Goal: Complete application form: Complete application form

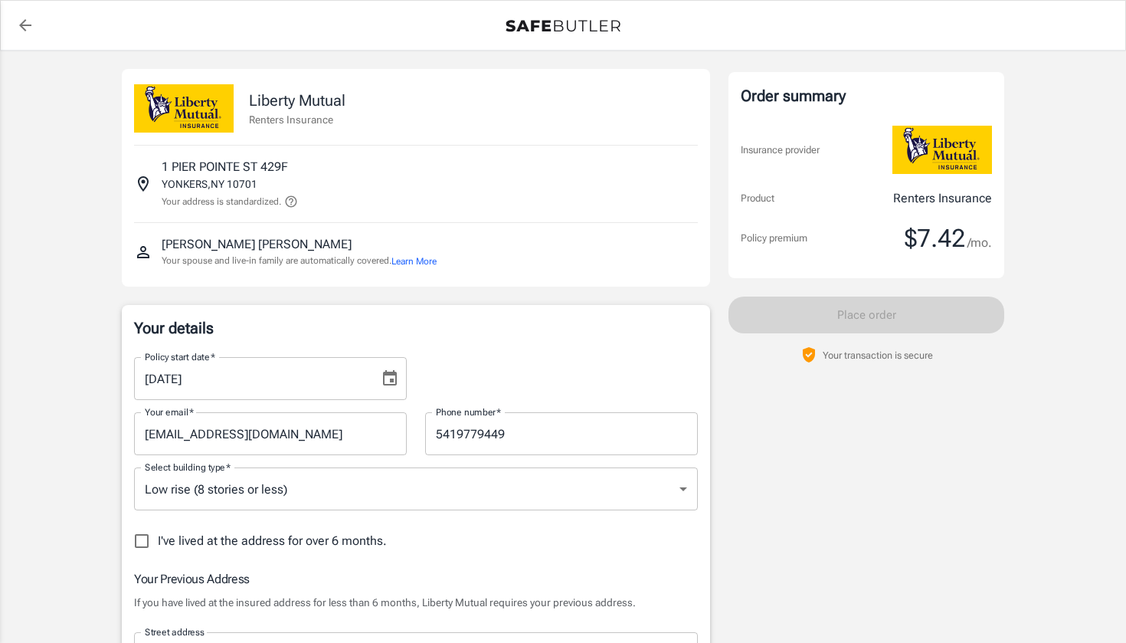
select select "VA"
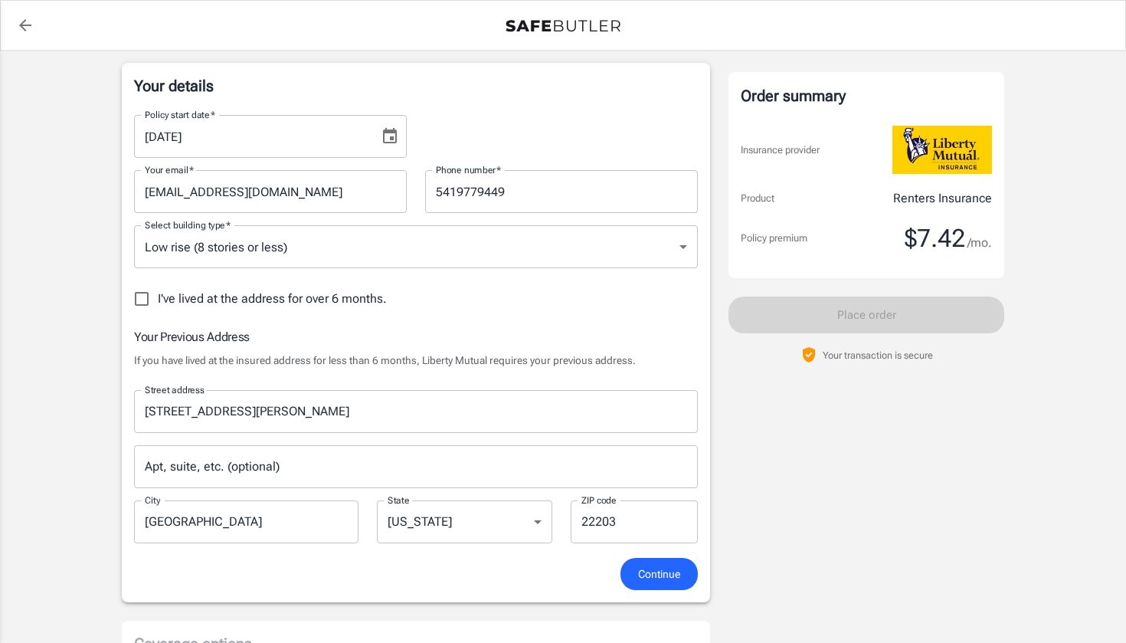
scroll to position [202, 0]
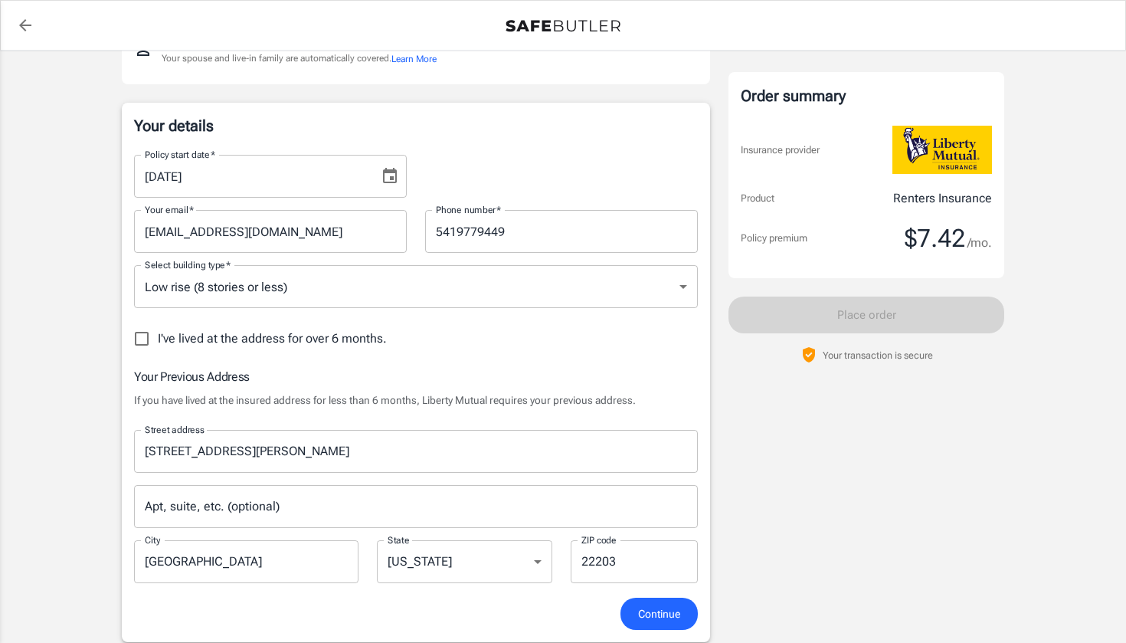
click at [413, 174] on div "Policy start date   * [DATE] Policy start date   *" at bounding box center [270, 176] width 291 height 43
click at [389, 174] on icon "Choose date, selected date is Aug 13, 2025" at bounding box center [390, 176] width 18 height 18
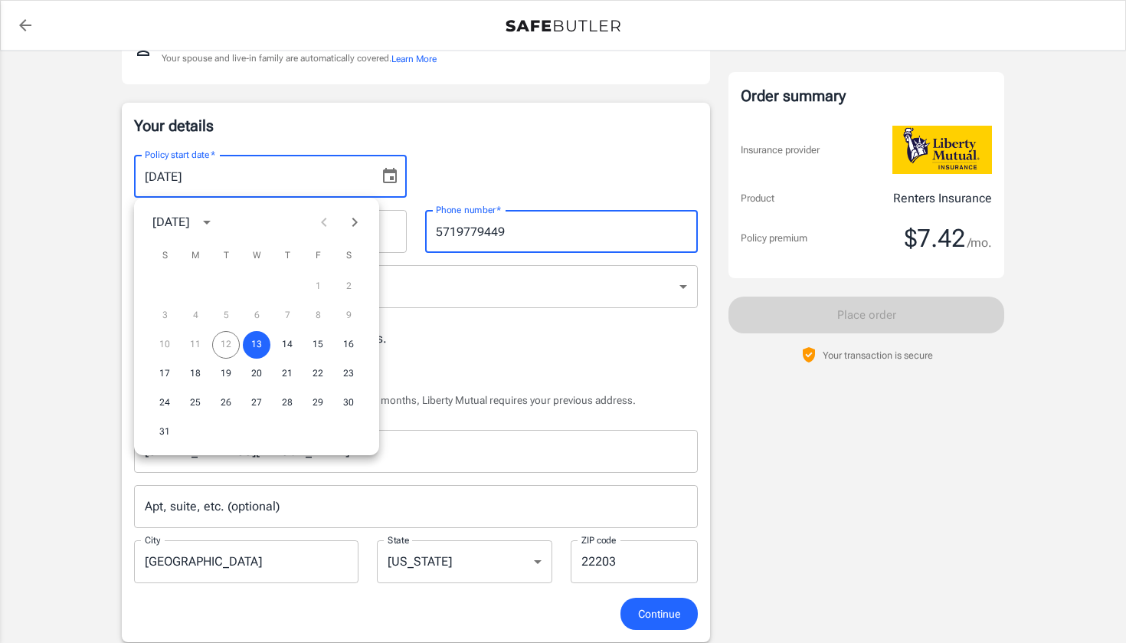
type input "5719779449"
click at [560, 198] on div "Your email   * [EMAIL_ADDRESS][DOMAIN_NAME] Your email   * Phone number   * [PH…" at bounding box center [416, 225] width 582 height 55
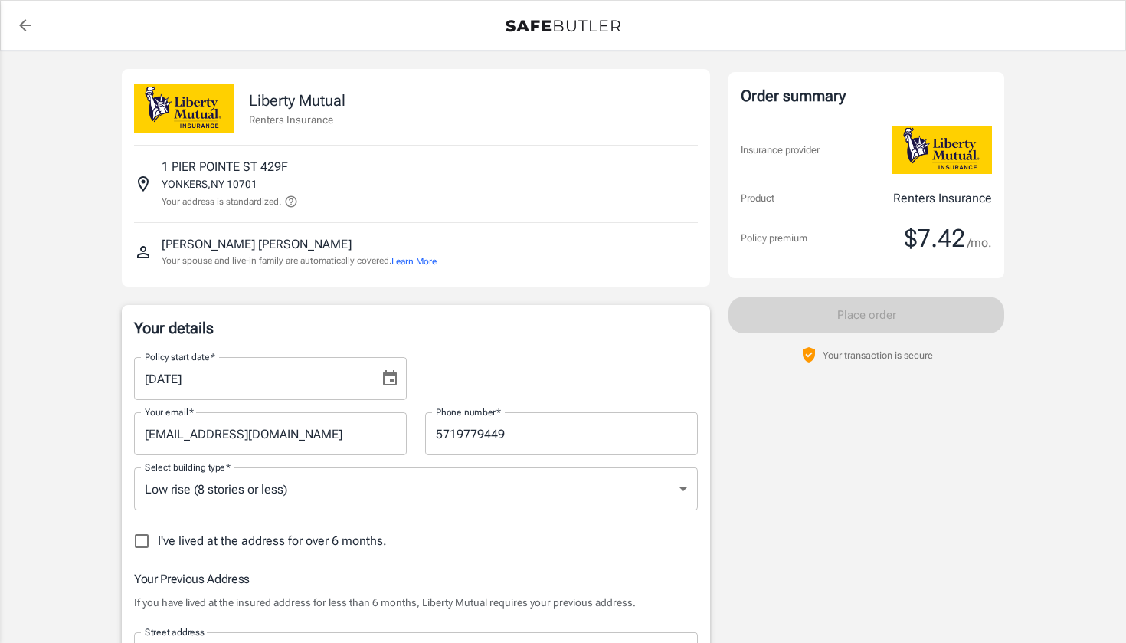
scroll to position [0, 0]
click at [426, 263] on button "Learn More" at bounding box center [413, 261] width 45 height 14
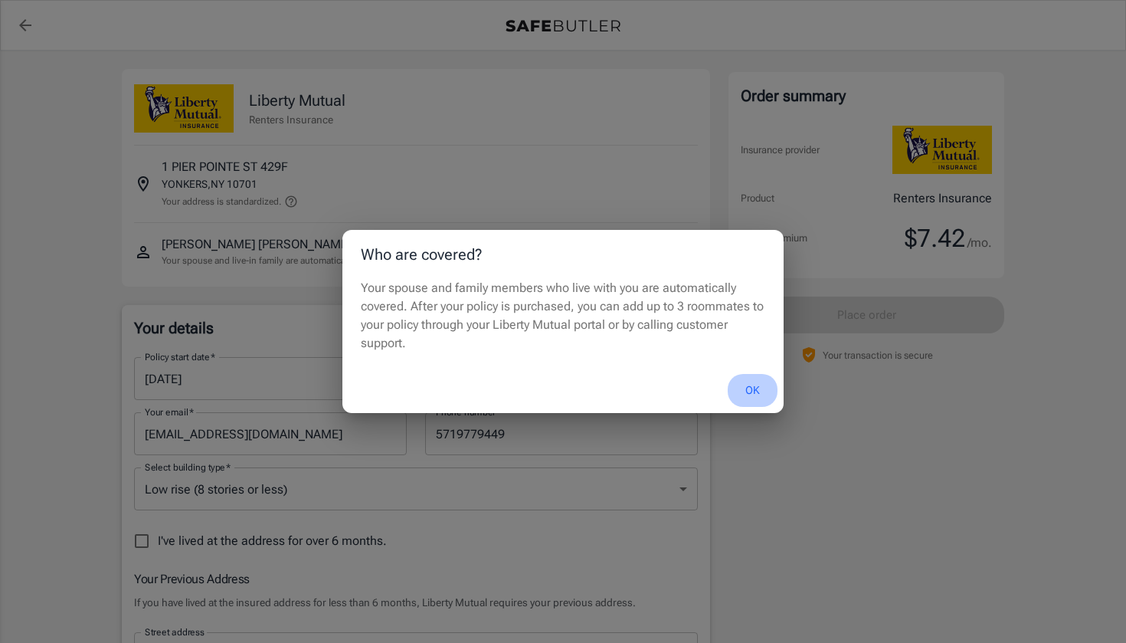
click at [751, 381] on button "OK" at bounding box center [753, 390] width 50 height 33
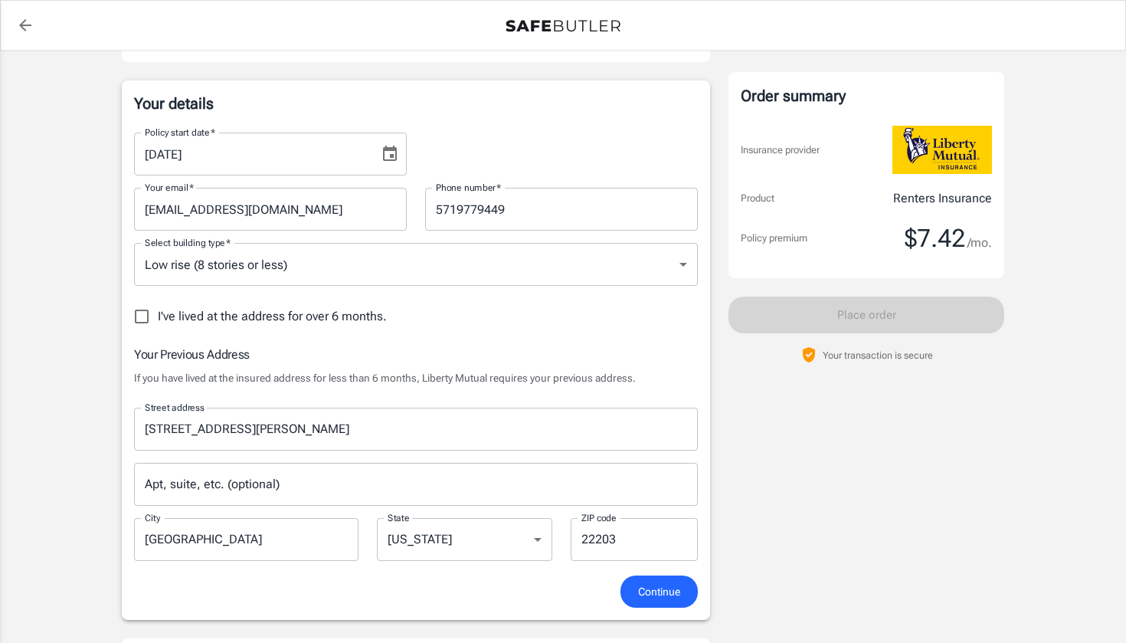
scroll to position [247, 0]
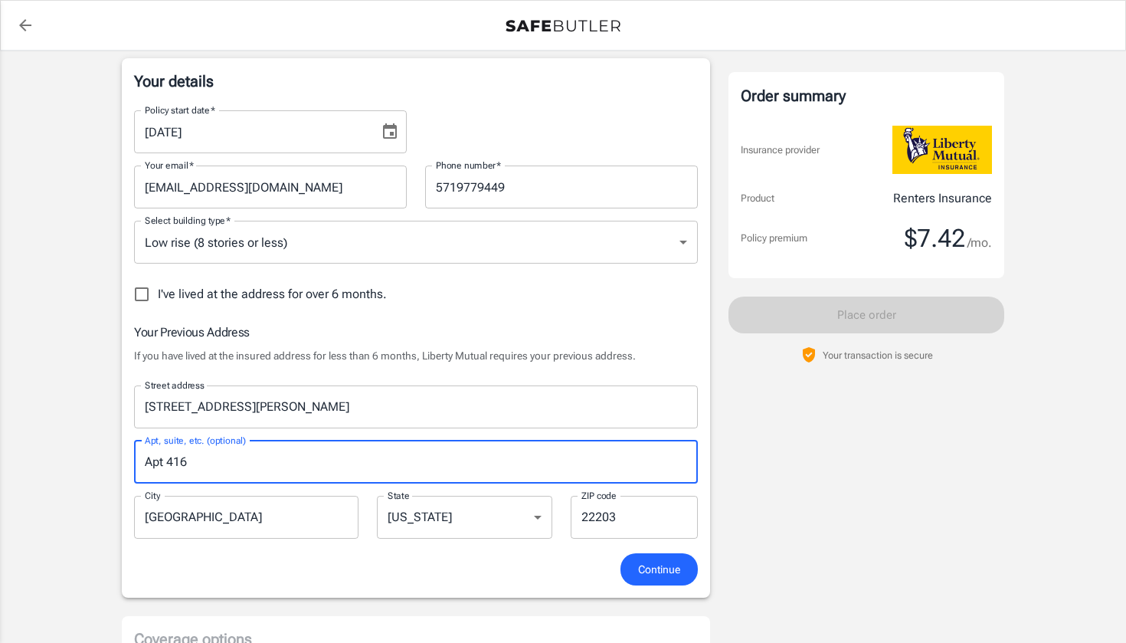
type input "Apt 416"
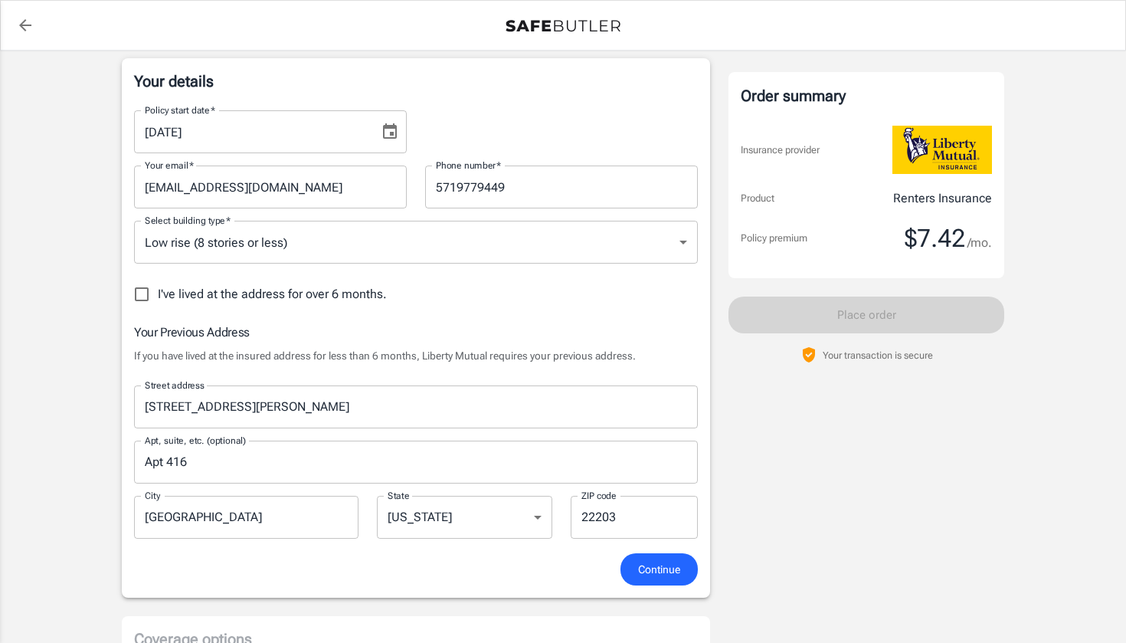
click at [532, 329] on h6 "Your Previous Address" at bounding box center [416, 331] width 564 height 19
click at [428, 322] on h6 "Your Previous Address" at bounding box center [416, 331] width 564 height 19
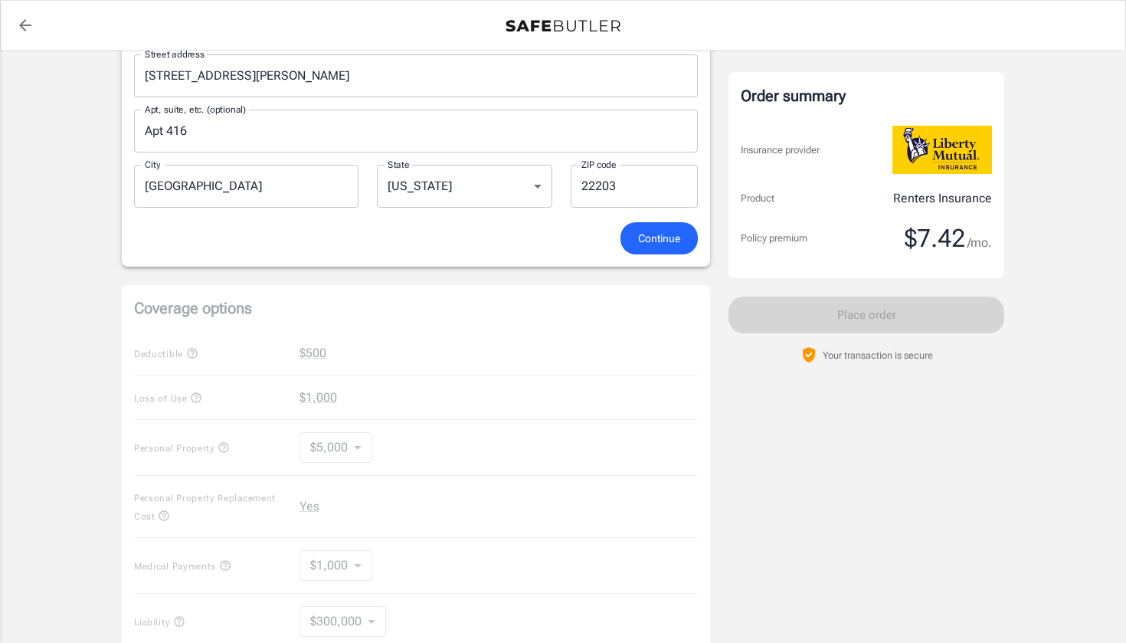
scroll to position [554, 0]
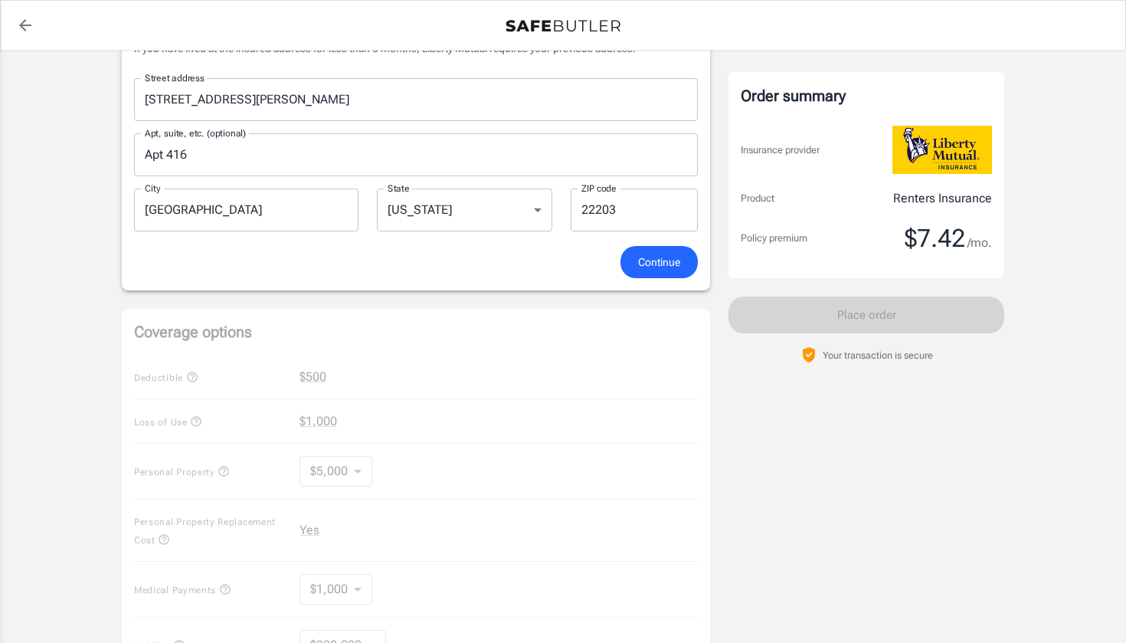
click at [666, 267] on span "Continue" at bounding box center [659, 262] width 42 height 19
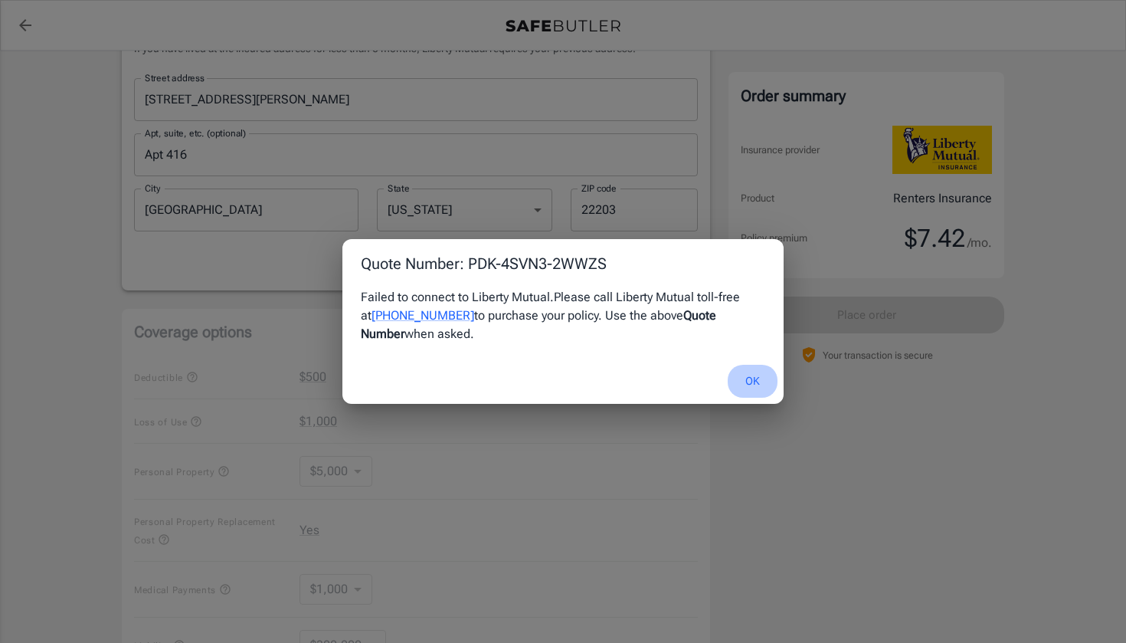
click at [751, 381] on button "OK" at bounding box center [753, 381] width 50 height 33
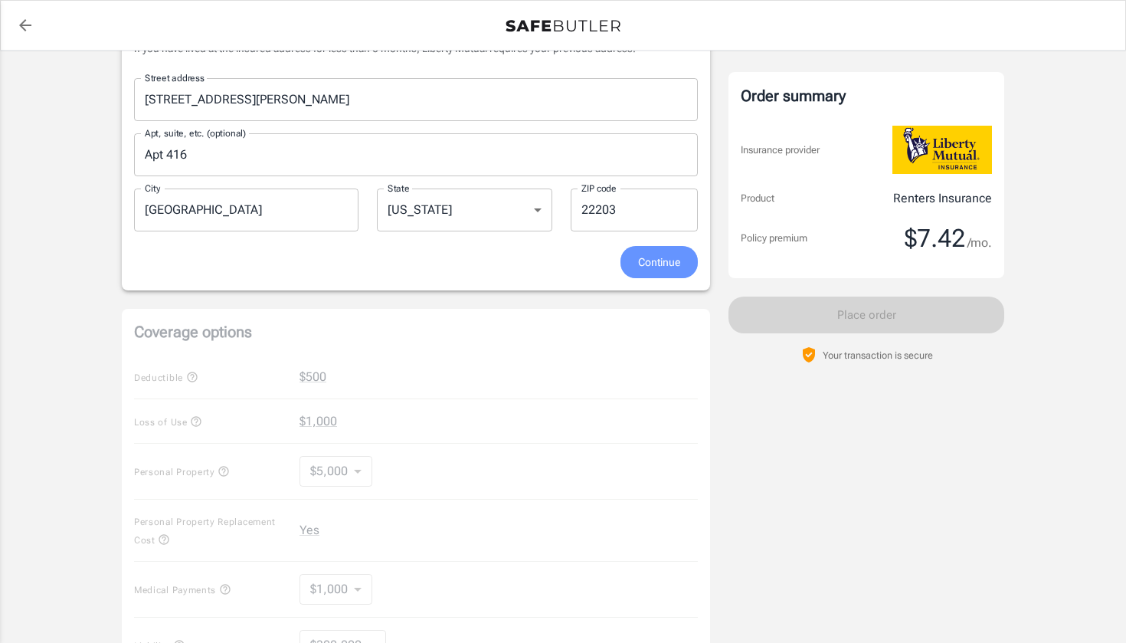
click at [689, 276] on button "Continue" at bounding box center [658, 262] width 77 height 33
